Goal: Check status: Check status

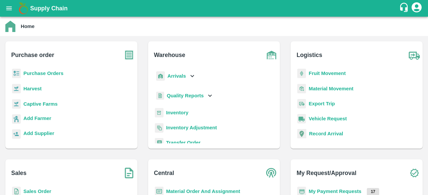
scroll to position [77, 0]
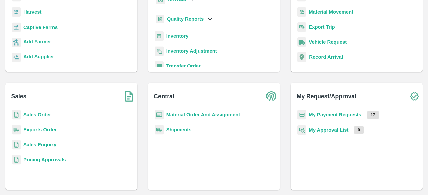
click at [35, 114] on b "Sales Order" at bounding box center [37, 114] width 28 height 5
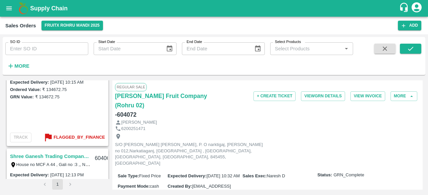
scroll to position [490, 0]
click at [64, 139] on b "Flagged_By_Finance" at bounding box center [78, 138] width 51 height 8
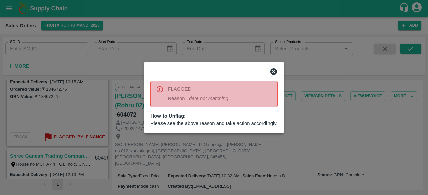
click at [53, 106] on div at bounding box center [214, 97] width 428 height 195
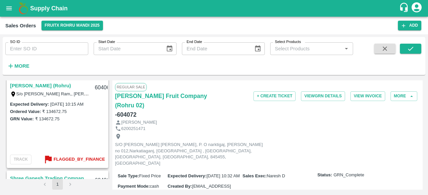
scroll to position [468, 0]
click at [65, 159] on b "Flagged_By_Finance" at bounding box center [78, 160] width 51 height 8
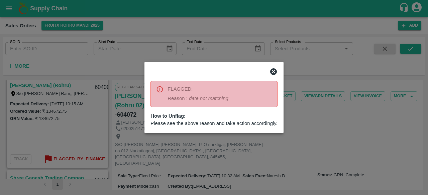
click at [57, 122] on div at bounding box center [214, 97] width 428 height 195
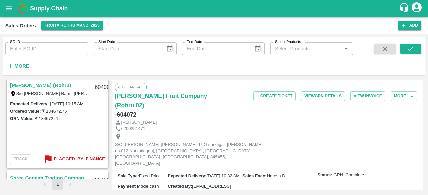
click at [47, 86] on link "[PERSON_NAME] (Rohru)" at bounding box center [40, 85] width 61 height 9
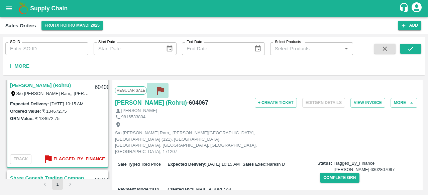
click at [158, 88] on icon "button" at bounding box center [160, 91] width 7 height 8
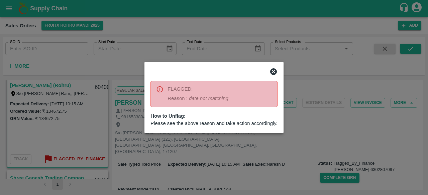
click at [274, 73] on icon at bounding box center [273, 72] width 8 height 8
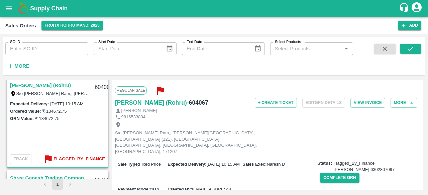
scroll to position [225, 0]
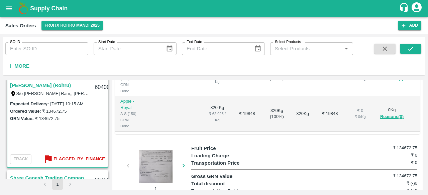
click at [161, 154] on div at bounding box center [156, 166] width 50 height 33
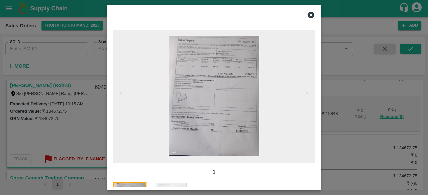
click at [312, 13] on icon at bounding box center [310, 15] width 7 height 7
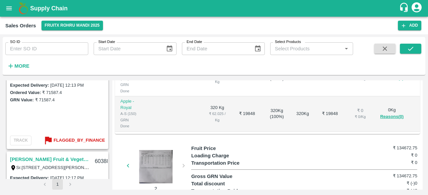
scroll to position [579, 0]
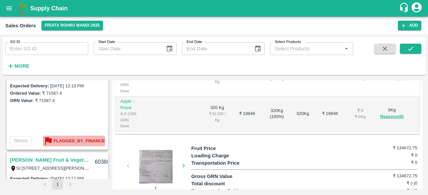
click at [71, 140] on b "Flagged_By_Finance" at bounding box center [78, 142] width 51 height 8
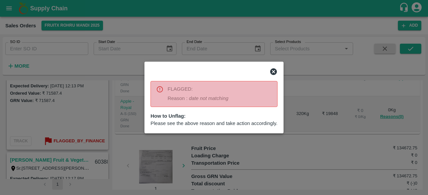
click at [61, 122] on div at bounding box center [214, 97] width 428 height 195
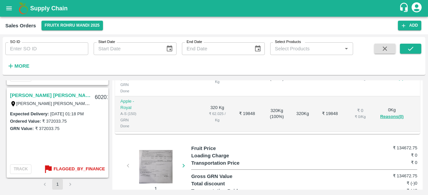
scroll to position [0, 0]
